Goal: Obtain resource: Download file/media

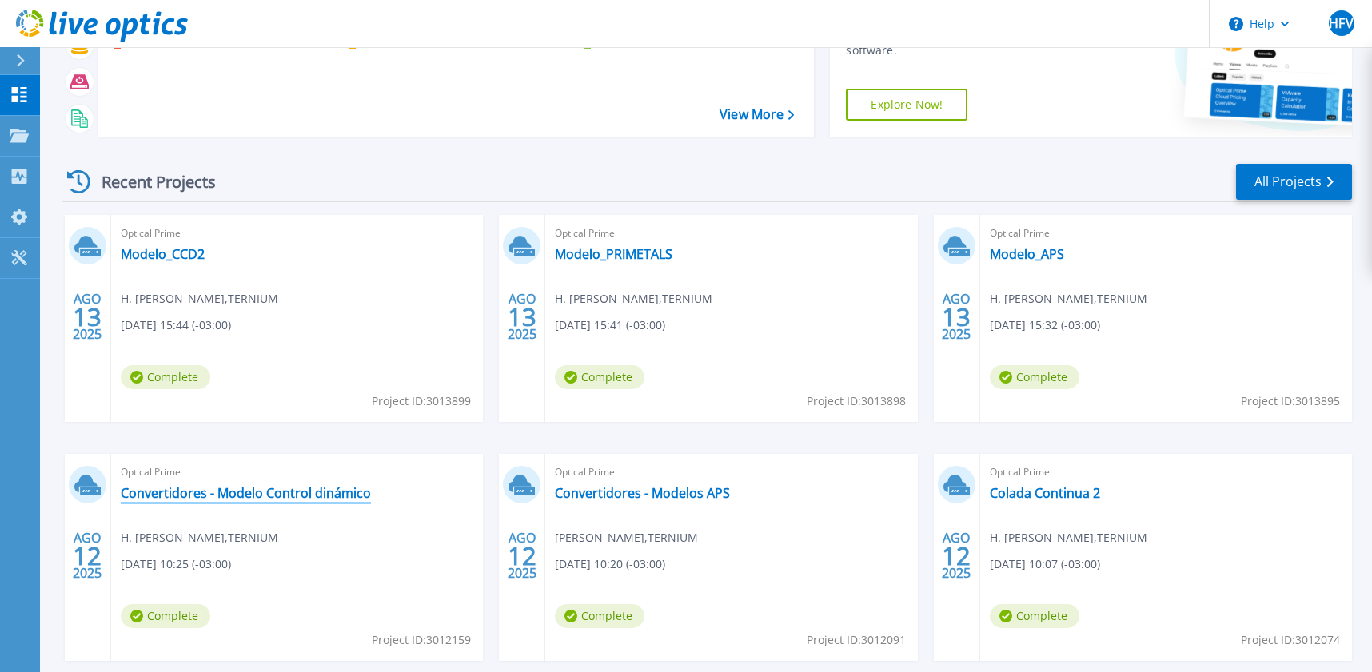
scroll to position [126, 0]
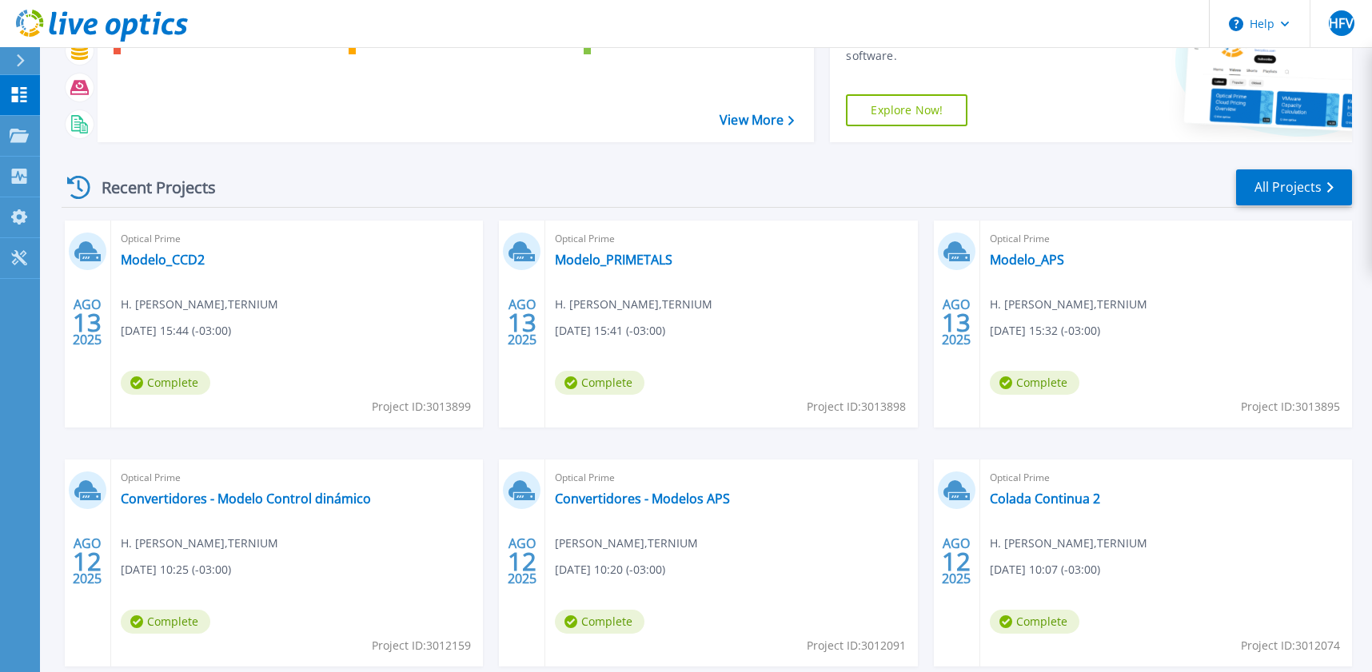
click at [84, 255] on icon at bounding box center [90, 257] width 21 height 7
click at [174, 385] on span "Complete" at bounding box center [166, 383] width 90 height 24
click at [155, 265] on link "Modelo_CCD2" at bounding box center [163, 260] width 84 height 16
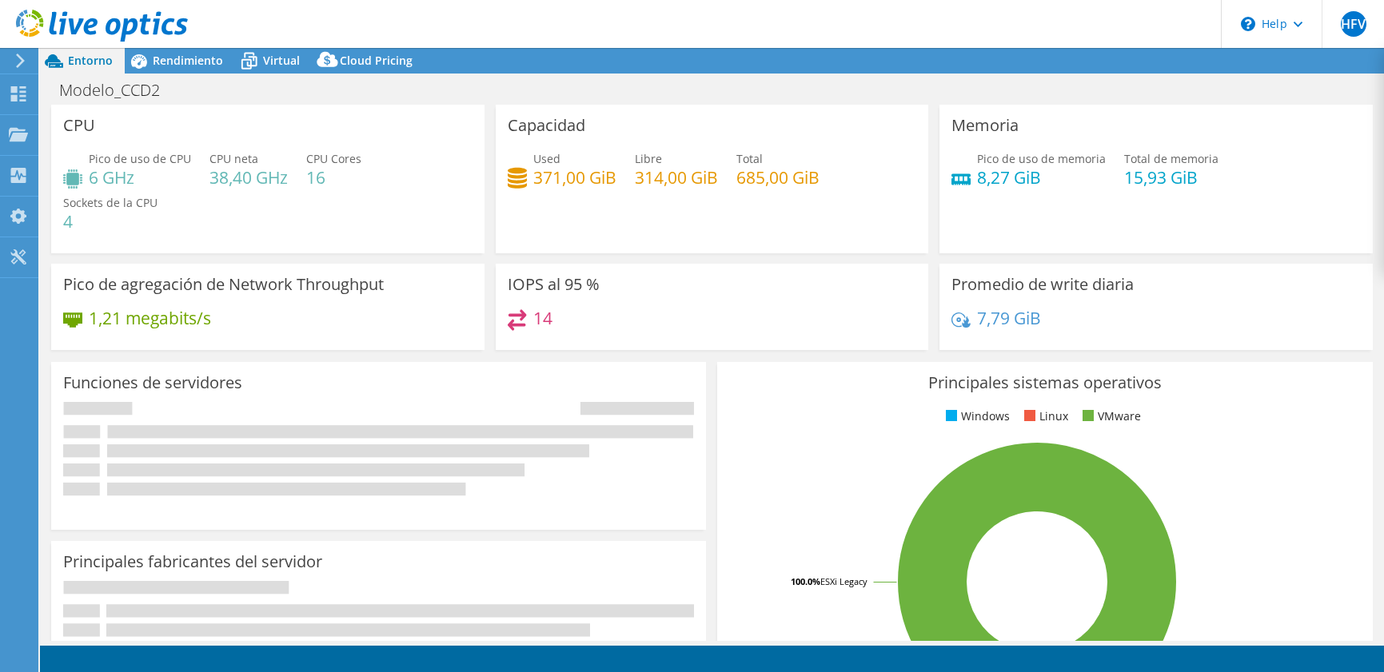
select select "USD"
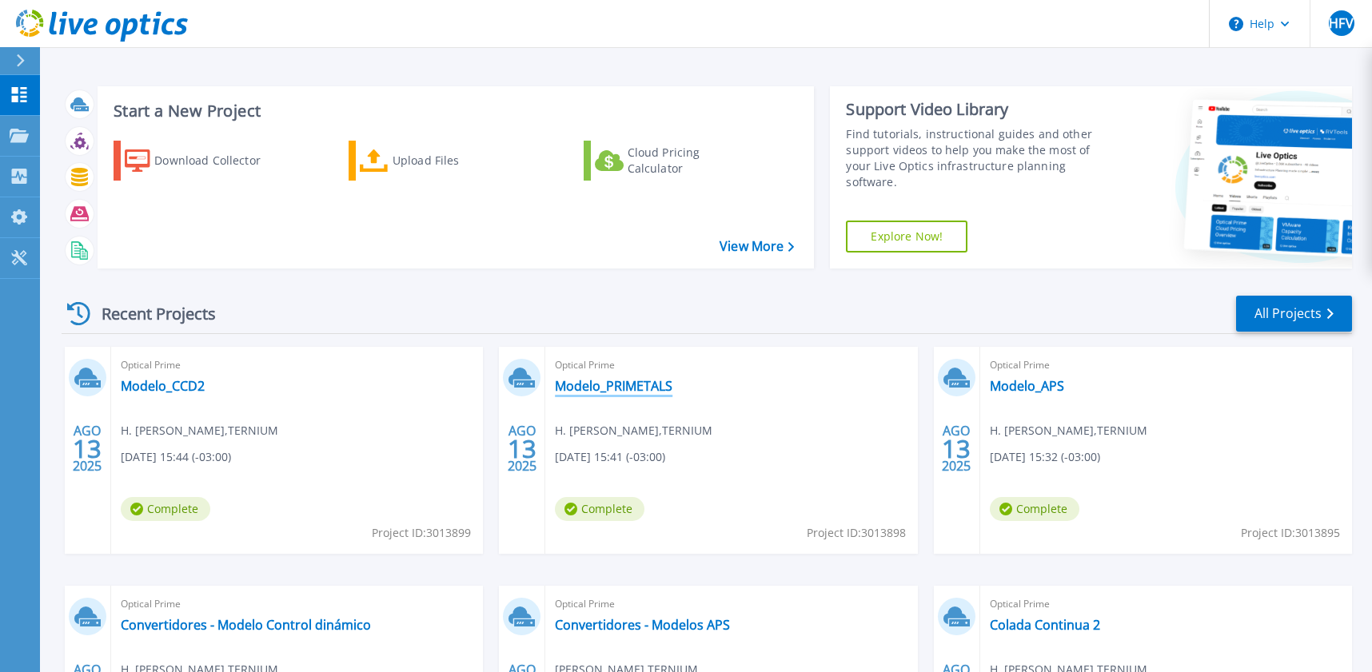
click at [629, 394] on link "Modelo_PRIMETALS" at bounding box center [614, 386] width 118 height 16
click at [1023, 391] on link "Modelo_APS" at bounding box center [1027, 386] width 74 height 16
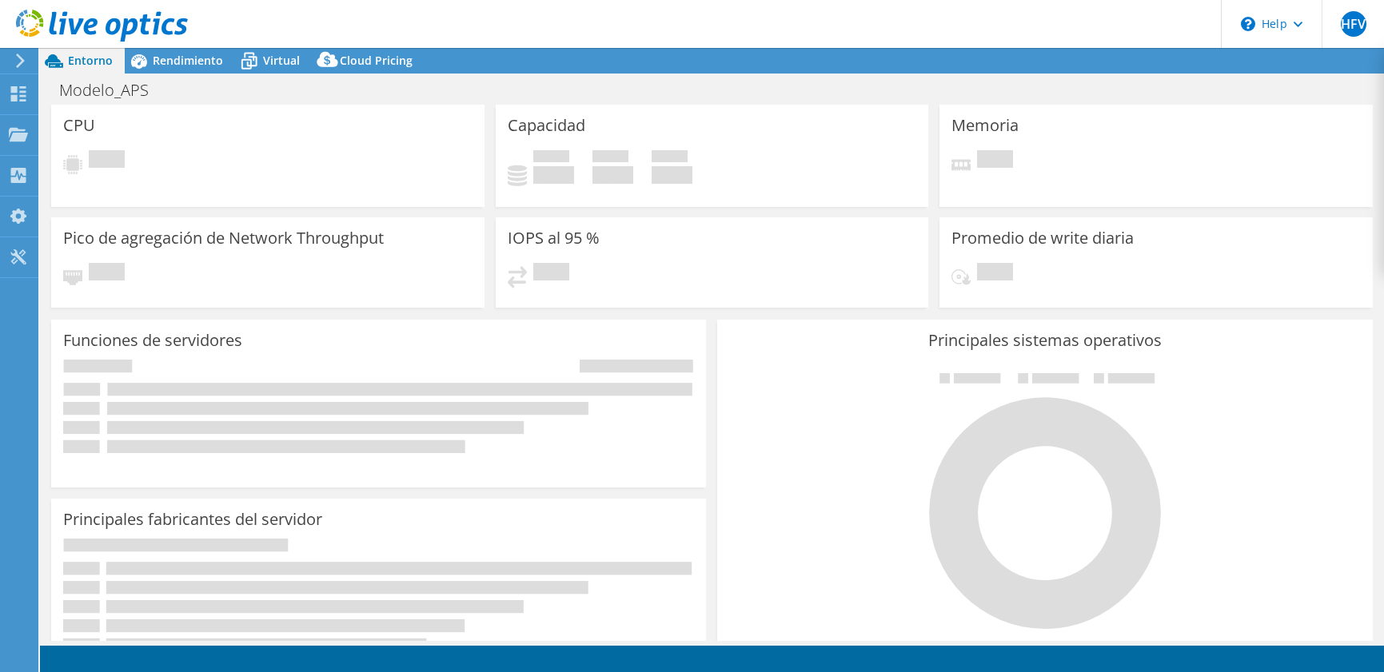
select select "USD"
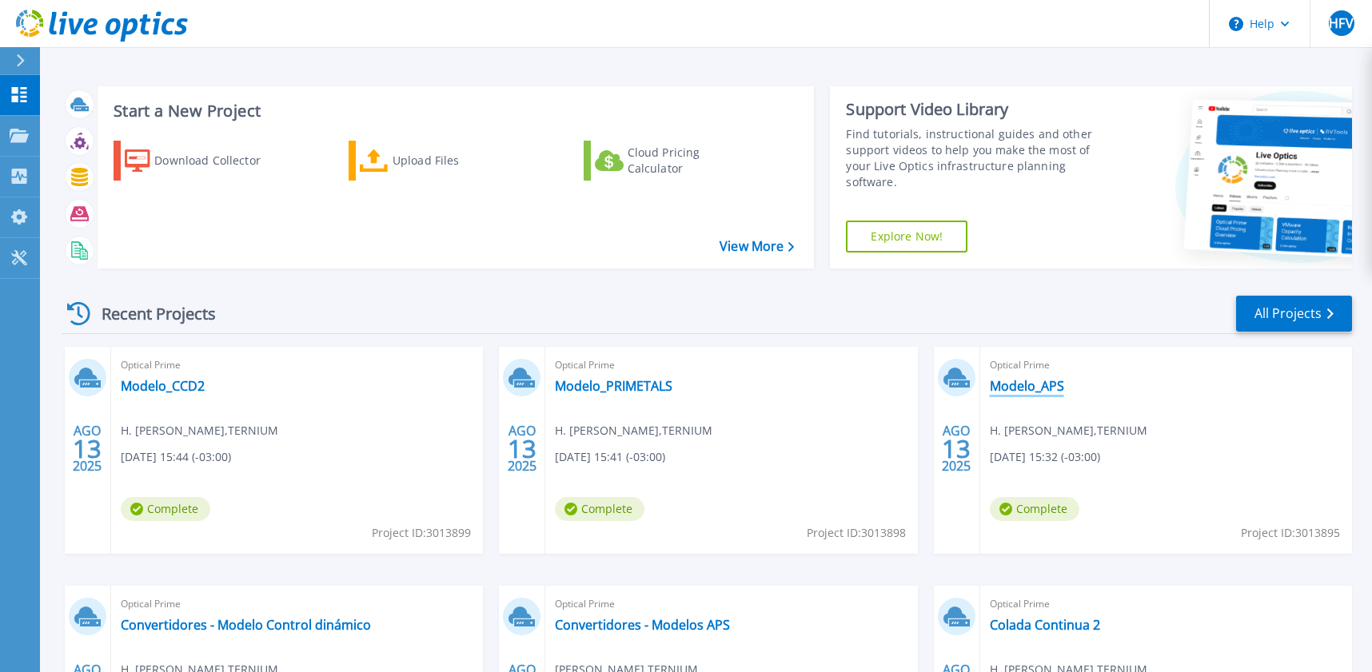
click at [1027, 382] on link "Modelo_APS" at bounding box center [1027, 386] width 74 height 16
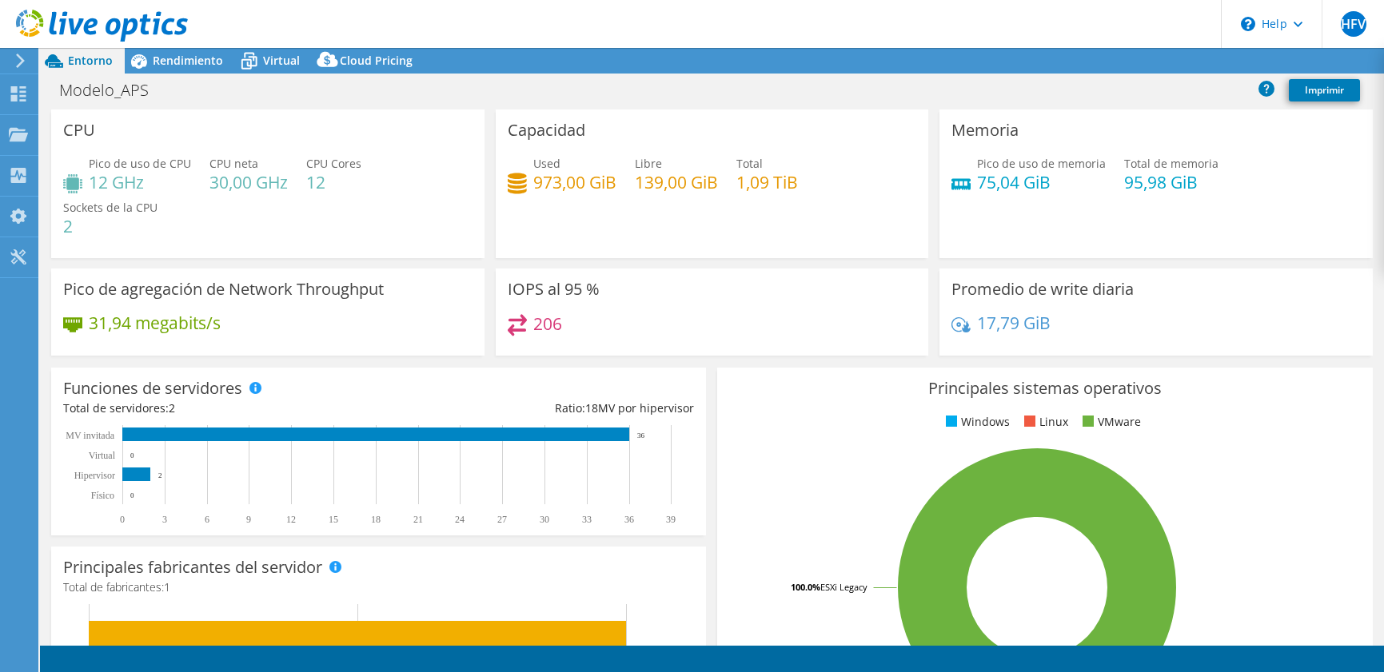
select select "USD"
click at [1078, 71] on link "Reports" at bounding box center [1088, 61] width 77 height 25
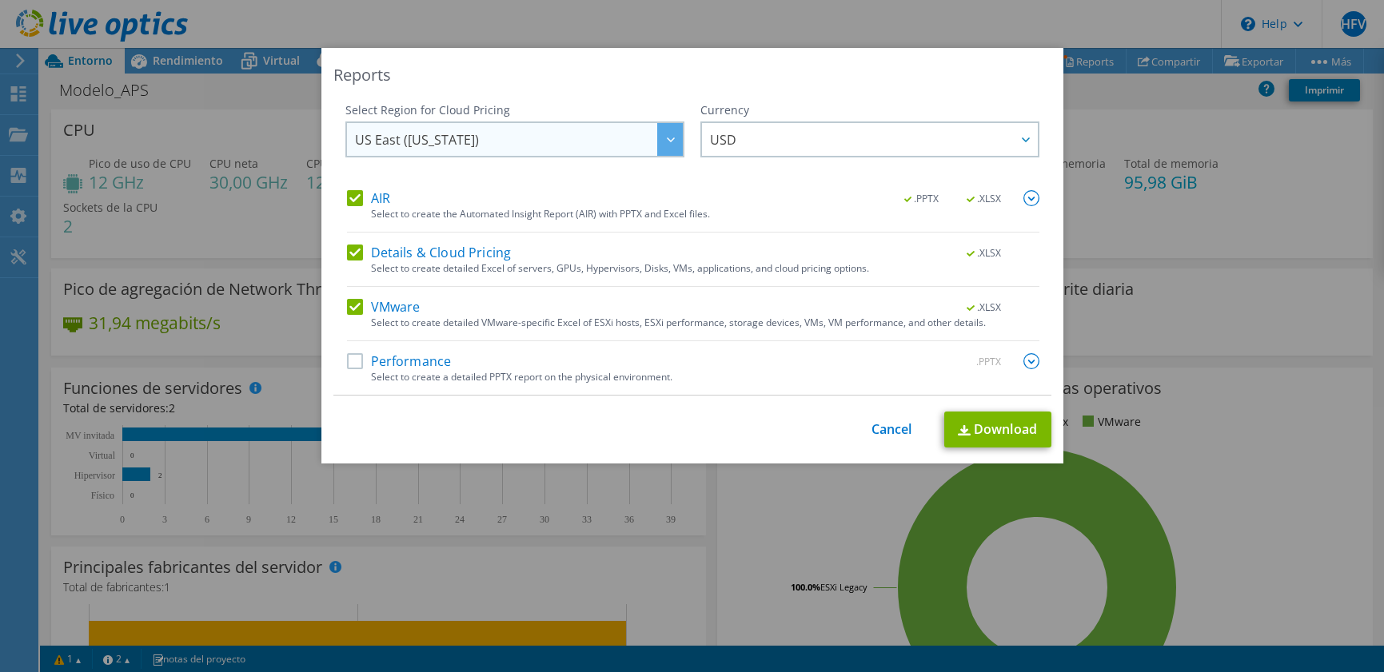
click at [661, 144] on div at bounding box center [670, 139] width 26 height 33
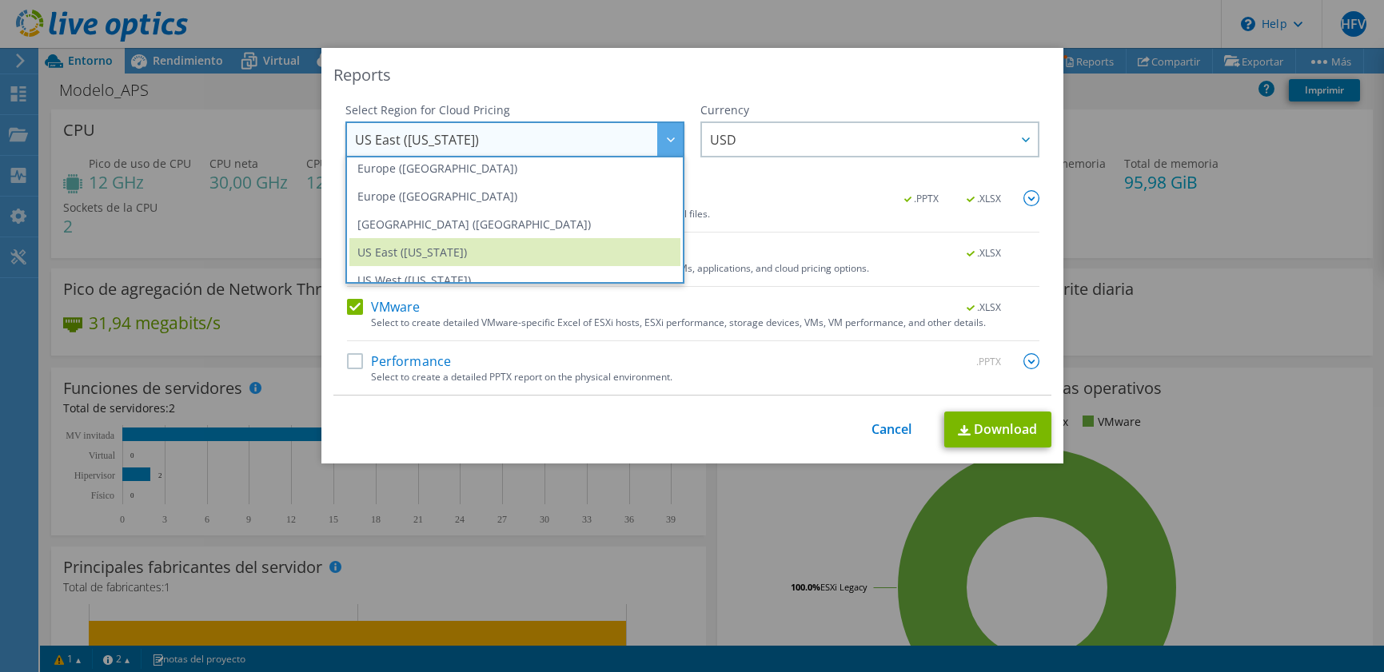
scroll to position [216, 0]
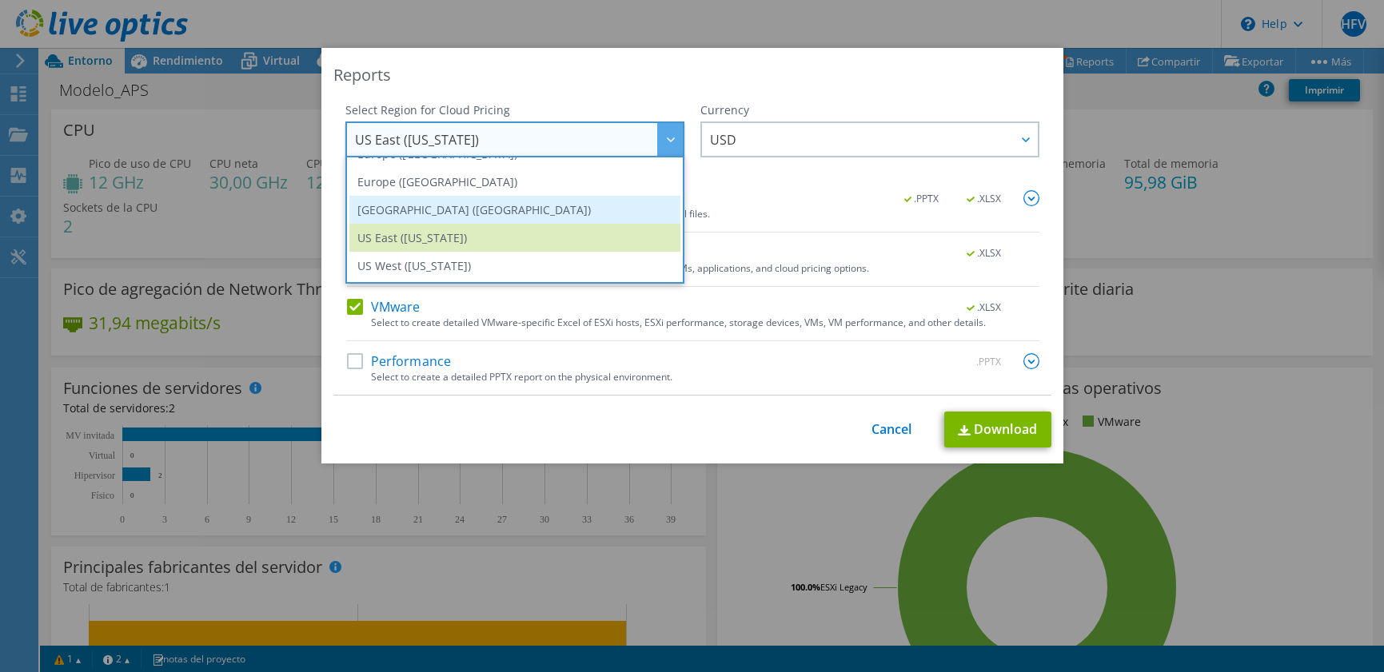
click at [560, 217] on li "South America (Sao Paulo)" at bounding box center [514, 210] width 331 height 28
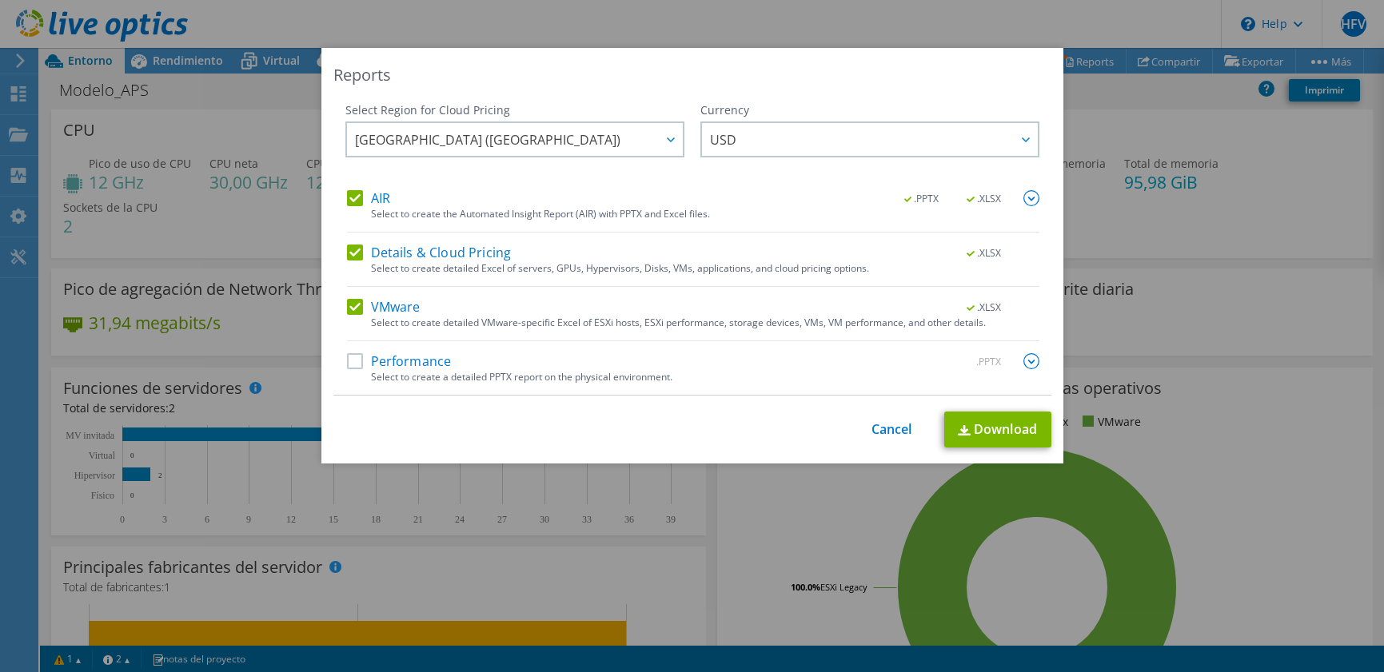
click at [1027, 362] on img at bounding box center [1031, 361] width 16 height 16
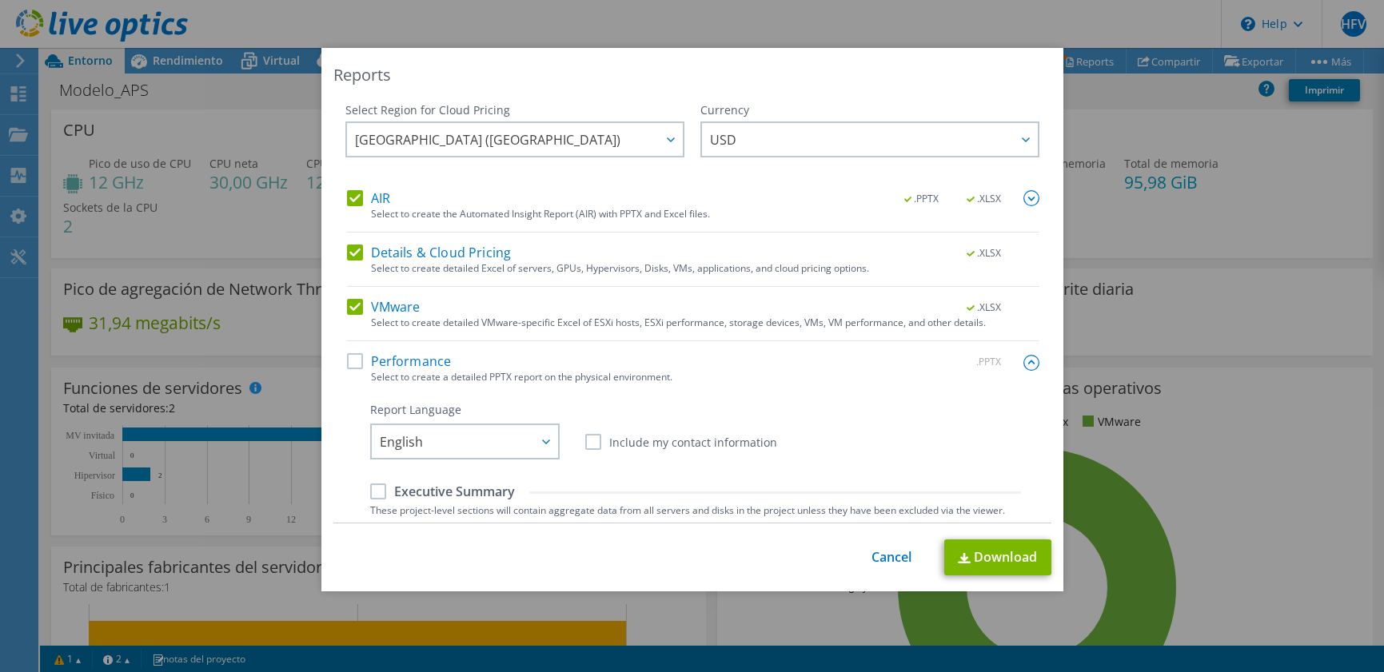
click at [353, 357] on label "Performance" at bounding box center [399, 361] width 105 height 16
click at [0, 0] on input "Performance" at bounding box center [0, 0] width 0 height 0
click at [585, 443] on label "Include my contact information" at bounding box center [681, 442] width 192 height 16
click at [0, 0] on input "Include my contact information" at bounding box center [0, 0] width 0 height 0
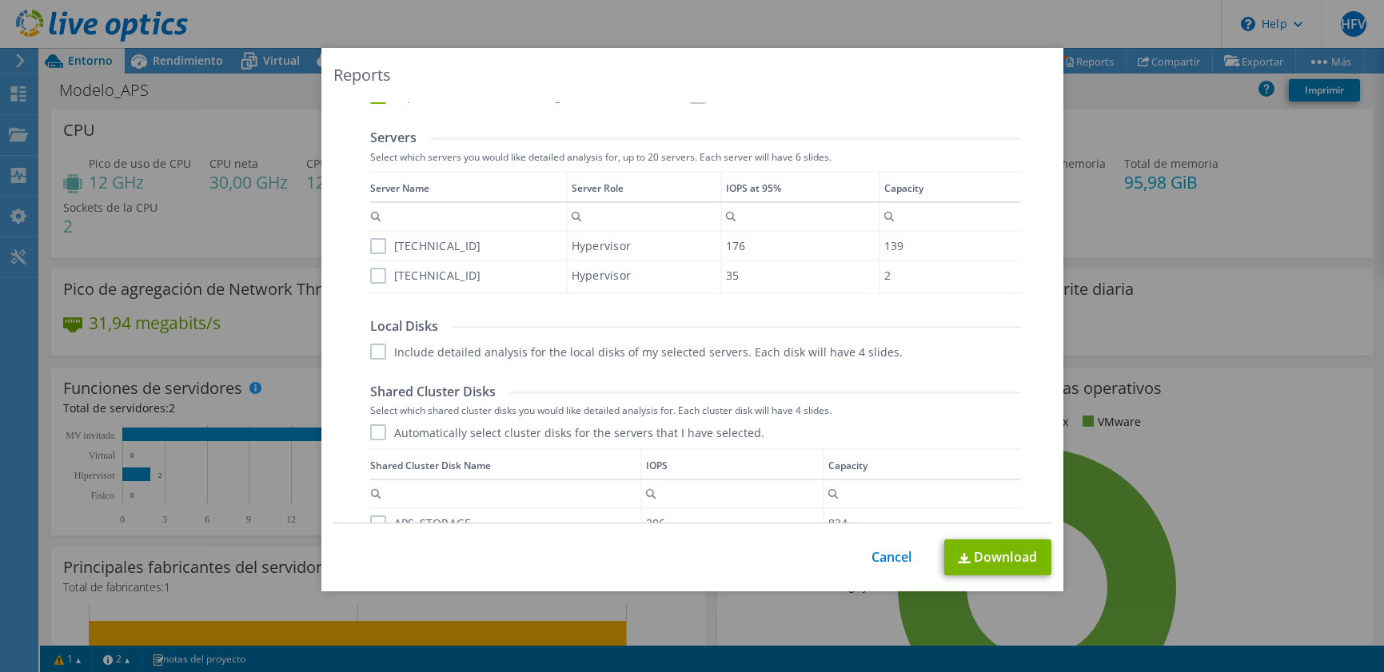
scroll to position [516, 0]
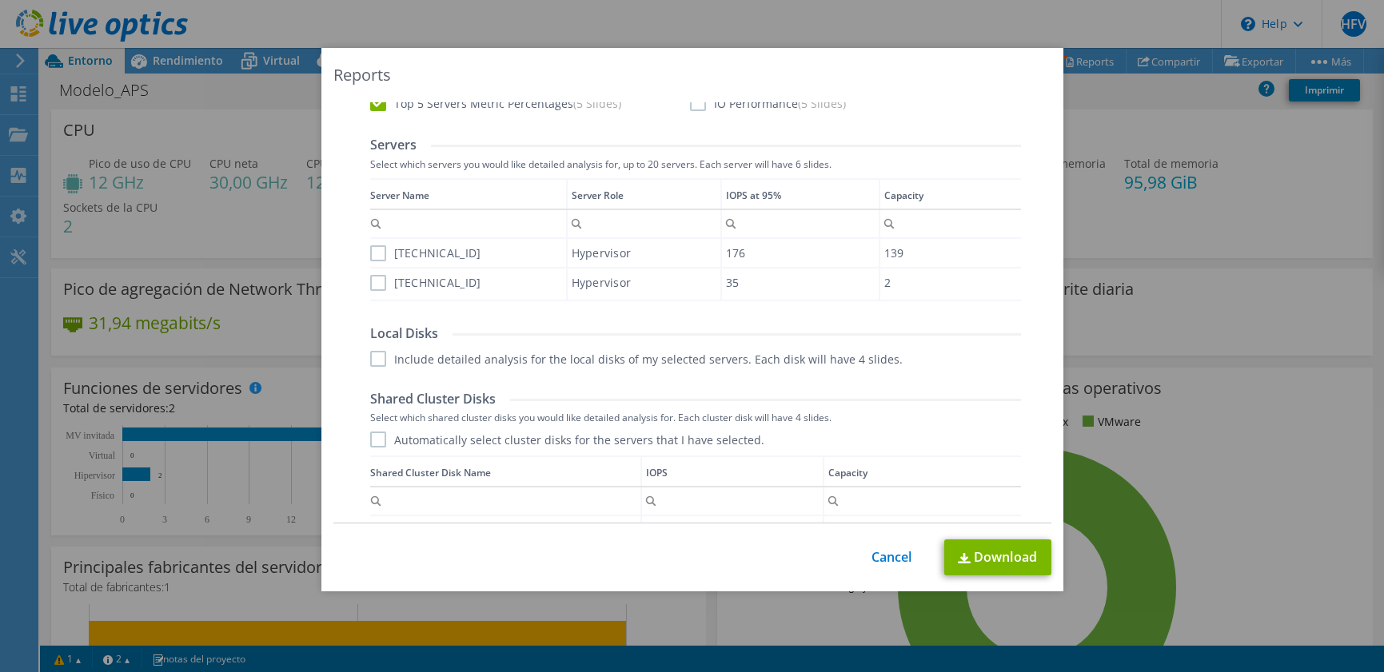
click at [370, 257] on label "192.168.212.152" at bounding box center [425, 253] width 111 height 16
click at [0, 0] on input "192.168.212.152" at bounding box center [0, 0] width 0 height 0
click at [370, 282] on label "192.168.212.150" at bounding box center [425, 283] width 111 height 16
click at [0, 0] on input "192.168.212.150" at bounding box center [0, 0] width 0 height 0
click at [372, 365] on label "Include detailed analysis for the local disks of my selected servers. Each disk…" at bounding box center [636, 359] width 533 height 16
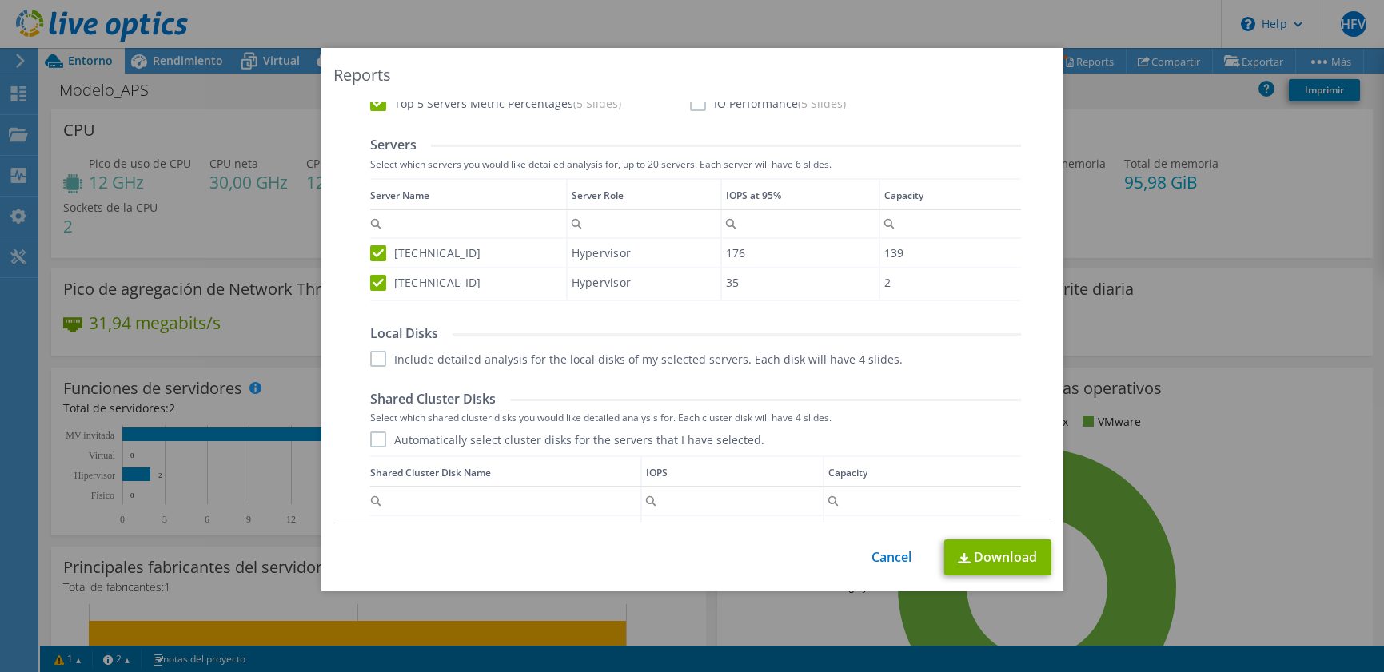
click at [0, 0] on input "Include detailed analysis for the local disks of my selected servers. Each disk…" at bounding box center [0, 0] width 0 height 0
click at [370, 441] on label "Automatically select cluster disks for the servers that I have selected." at bounding box center [567, 440] width 394 height 16
click at [0, 0] on input "Automatically select cluster disks for the servers that I have selected." at bounding box center [0, 0] width 0 height 0
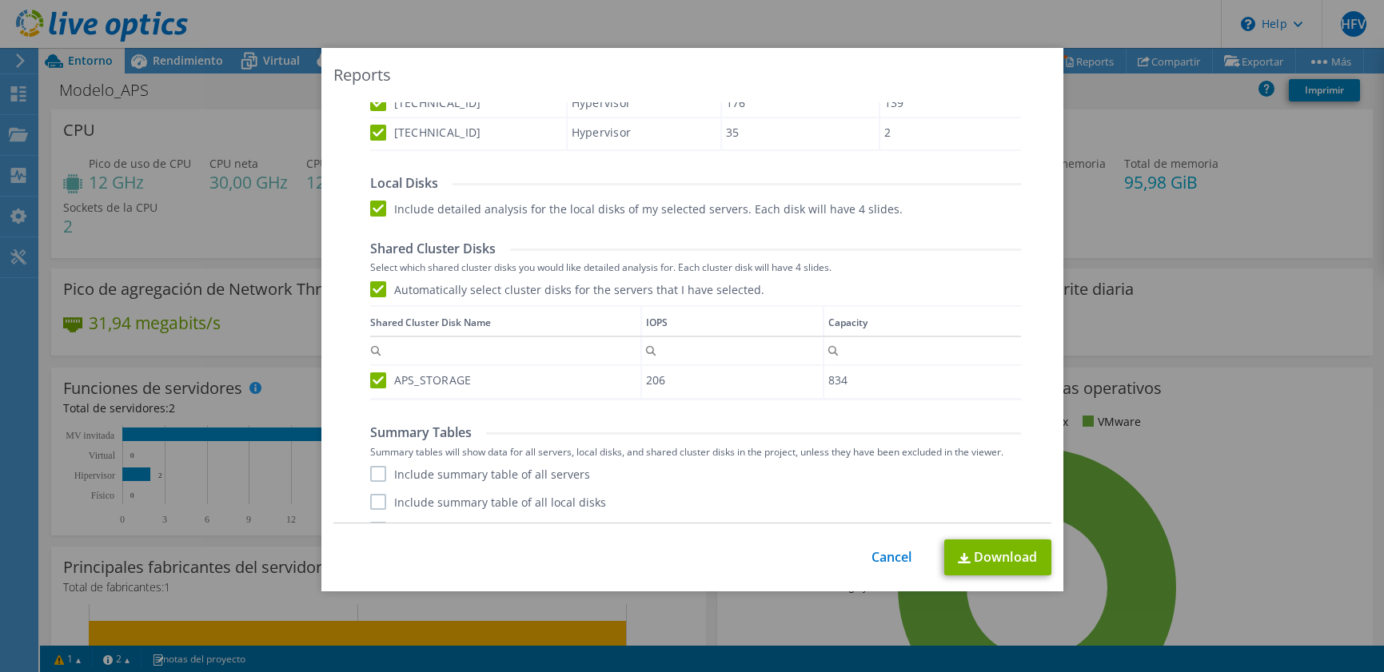
scroll to position [693, 0]
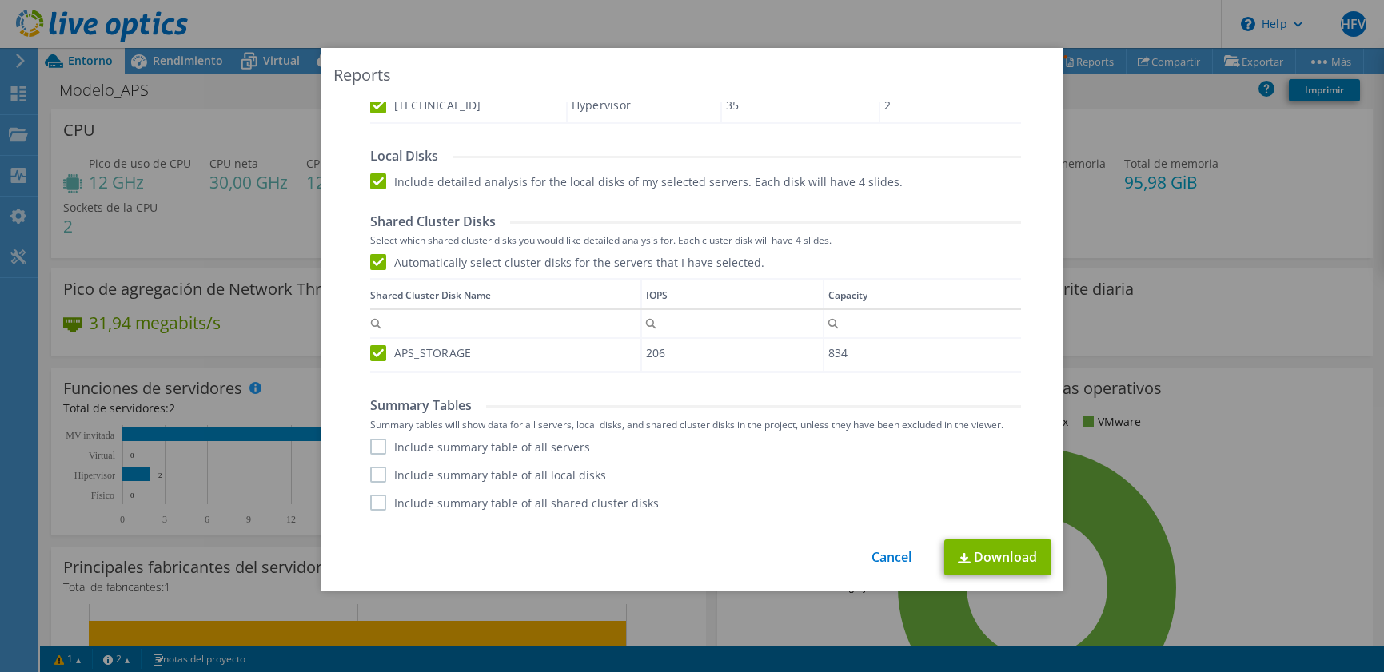
click at [377, 449] on label "Include summary table of all servers" at bounding box center [480, 447] width 220 height 16
click at [0, 0] on input "Include summary table of all servers" at bounding box center [0, 0] width 0 height 0
click at [374, 479] on label "Include summary table of all local disks" at bounding box center [488, 475] width 236 height 16
click at [0, 0] on input "Include summary table of all local disks" at bounding box center [0, 0] width 0 height 0
click at [374, 497] on label "Include summary table of all shared cluster disks" at bounding box center [514, 503] width 289 height 16
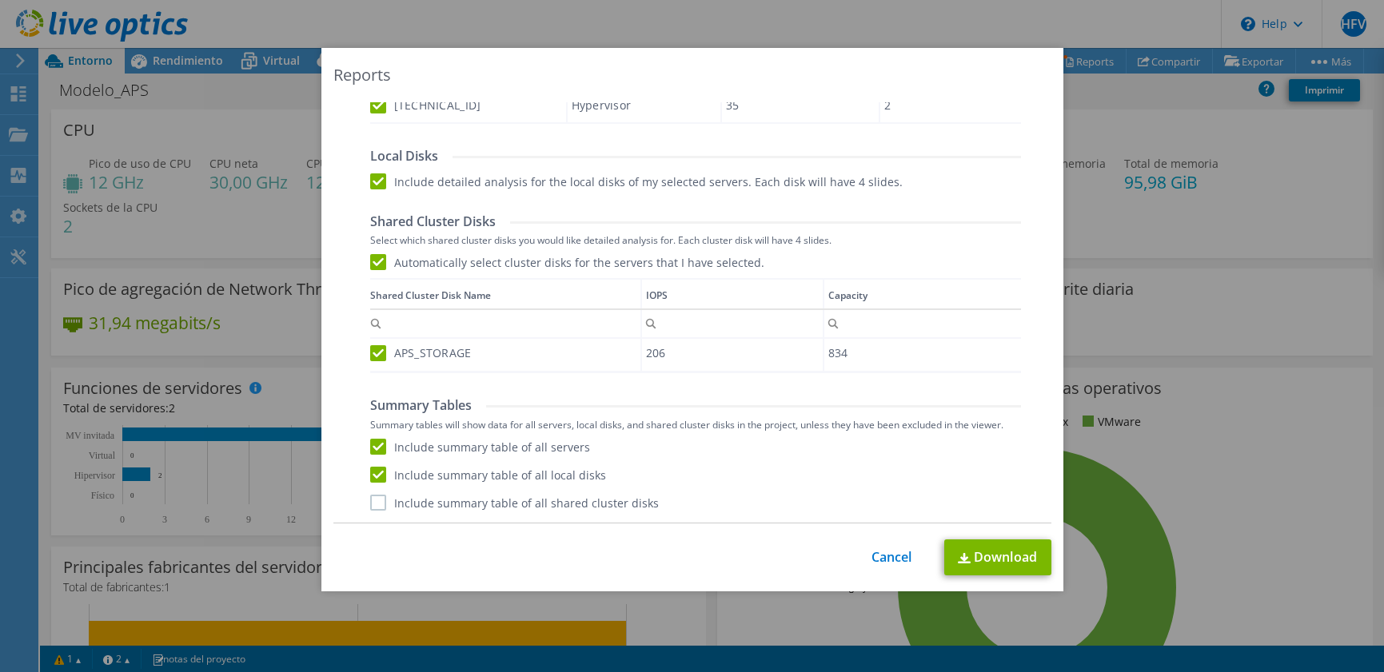
click at [0, 0] on input "Include summary table of all shared cluster disks" at bounding box center [0, 0] width 0 height 0
click at [970, 564] on link "Download" at bounding box center [997, 558] width 107 height 36
click at [880, 561] on link "Cancel" at bounding box center [892, 557] width 41 height 15
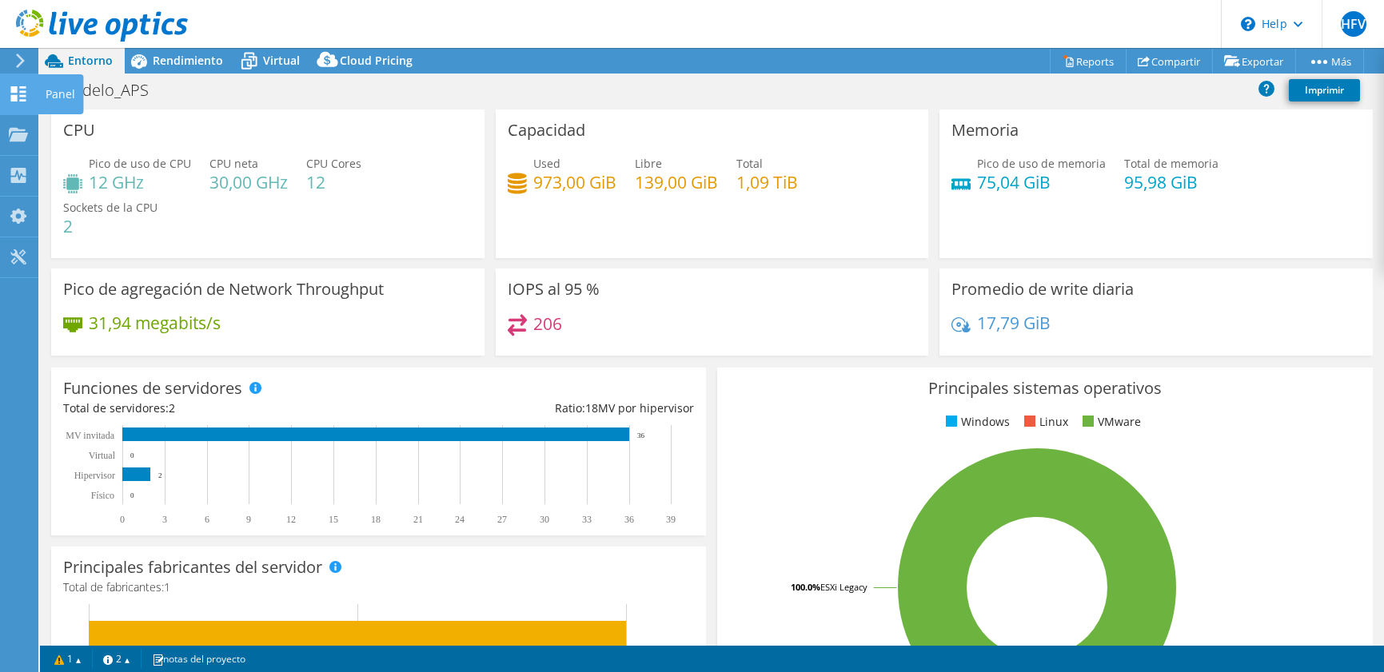
click at [14, 92] on use at bounding box center [18, 93] width 15 height 15
